Goal: Task Accomplishment & Management: Manage account settings

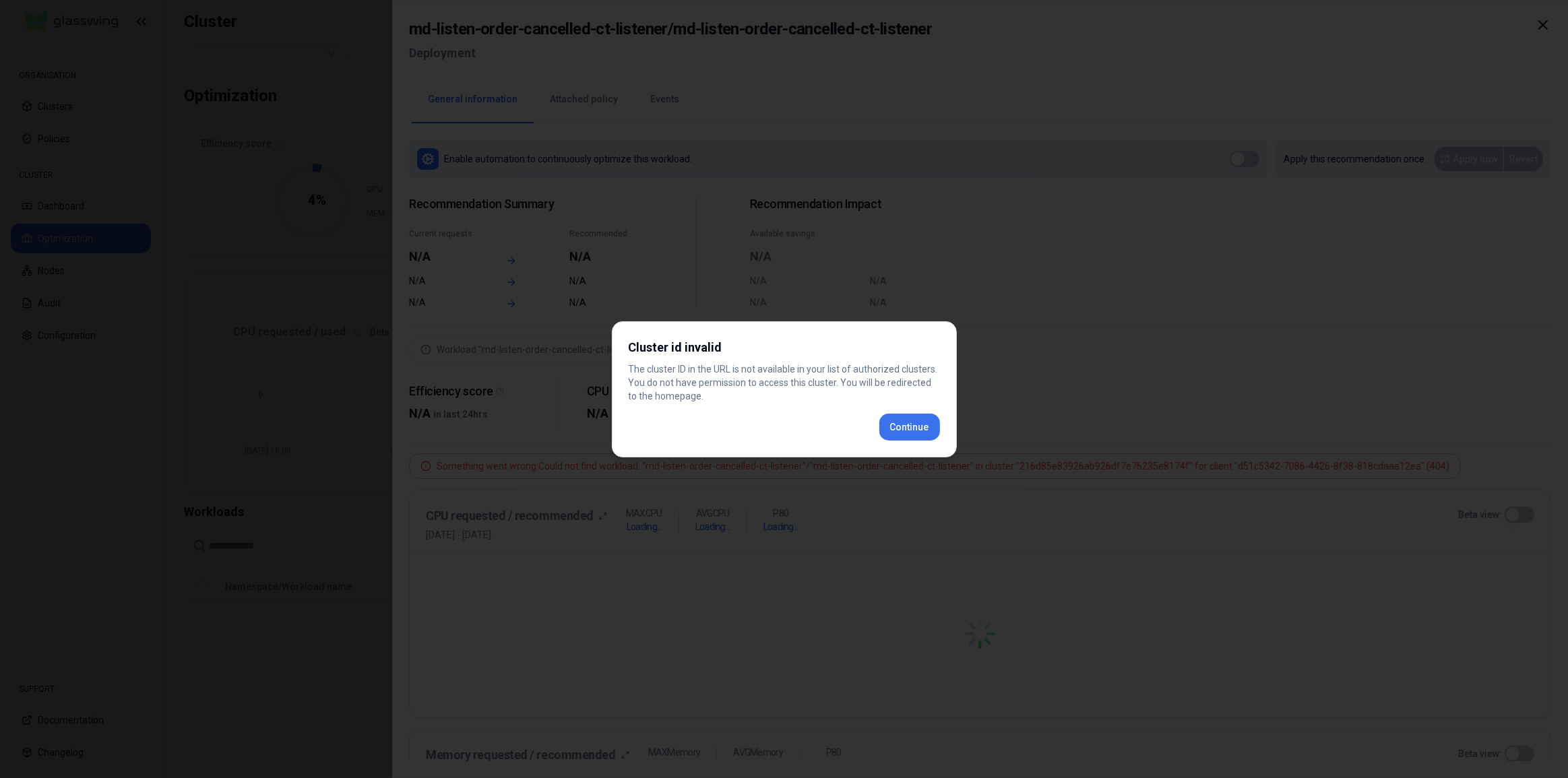
click at [929, 428] on div "Cluster id invalid The cluster ID in the URL is not available in your list of a…" at bounding box center [784, 389] width 345 height 136
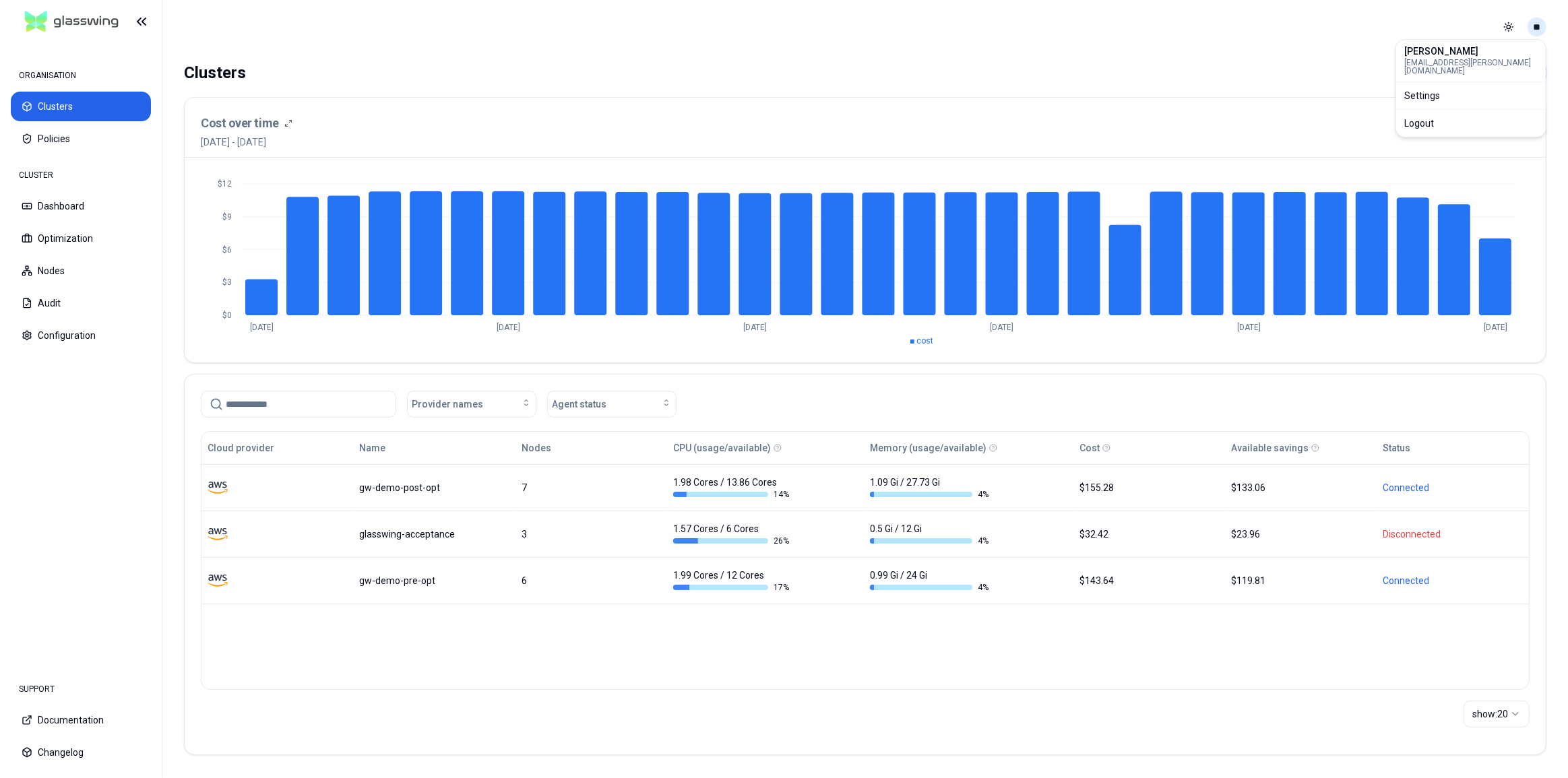
click at [1531, 27] on html "ORGANISATION Clusters Policies CLUSTER Dashboard Optimization Nodes Audit Confi…" at bounding box center [784, 389] width 1568 height 778
click at [1487, 112] on div "Logout" at bounding box center [1471, 123] width 145 height 22
click at [1544, 25] on html "ORGANISATION Clusters Policies CLUSTER Dashboard Optimization Nodes Audit Confi…" at bounding box center [784, 389] width 1568 height 778
click at [1483, 112] on div "Logout" at bounding box center [1471, 123] width 145 height 22
